Goal: Information Seeking & Learning: Learn about a topic

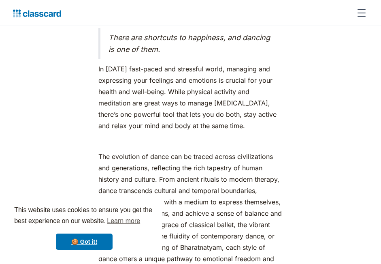
scroll to position [409, 0]
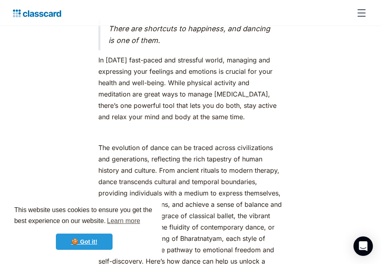
click at [95, 236] on link "🍪 Got it!" at bounding box center [84, 242] width 57 height 16
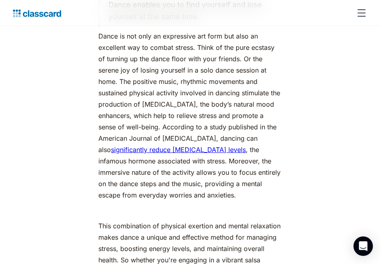
scroll to position [1274, 0]
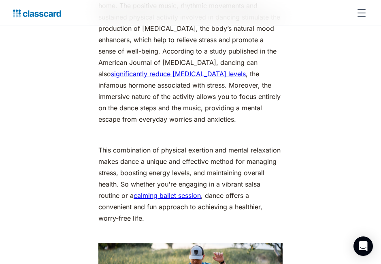
scroll to position [1292, 0]
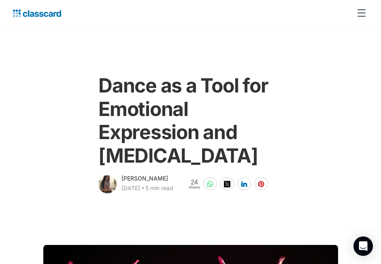
click at [97, 99] on div "Dance as a Tool for Emotional Expression and [MEDICAL_DATA] [PERSON_NAME] [DATE…" at bounding box center [190, 130] width 189 height 129
drag, startPoint x: 98, startPoint y: 86, endPoint x: 279, endPoint y: 162, distance: 195.8
click at [279, 162] on h1 "Dance as a Tool for Emotional Expression and [MEDICAL_DATA]" at bounding box center [191, 120] width 184 height 93
copy h1 "Dance as a Tool for Emotional Expression and [MEDICAL_DATA]"
click at [282, 100] on h1 "Dance as a Tool for Emotional Expression and [MEDICAL_DATA]" at bounding box center [191, 120] width 184 height 93
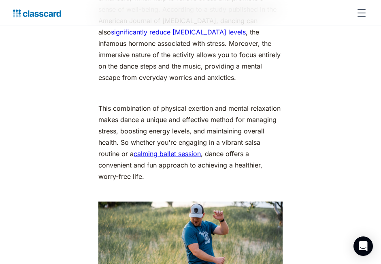
scroll to position [1333, 0]
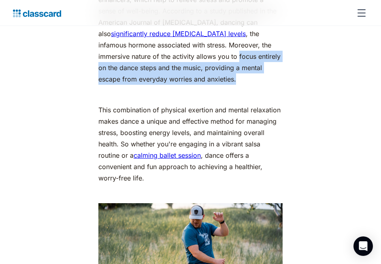
drag, startPoint x: 176, startPoint y: 56, endPoint x: 192, endPoint y: 78, distance: 26.7
click at [192, 78] on p "Dance is not only an expressive art form but also an excellent way to combat st…" at bounding box center [191, -1] width 184 height 170
copy p "focus entirely on the dance steps and the music, providing a mental escape from…"
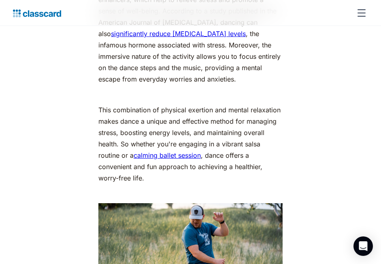
click at [205, 48] on p "Dance is not only an expressive art form but also an excellent way to combat st…" at bounding box center [191, -1] width 184 height 170
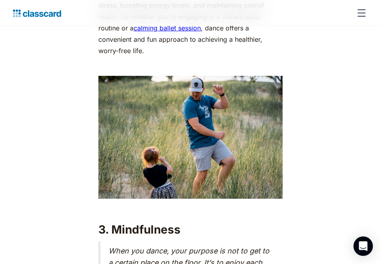
scroll to position [1525, 0]
